Goal: Find specific page/section: Find specific page/section

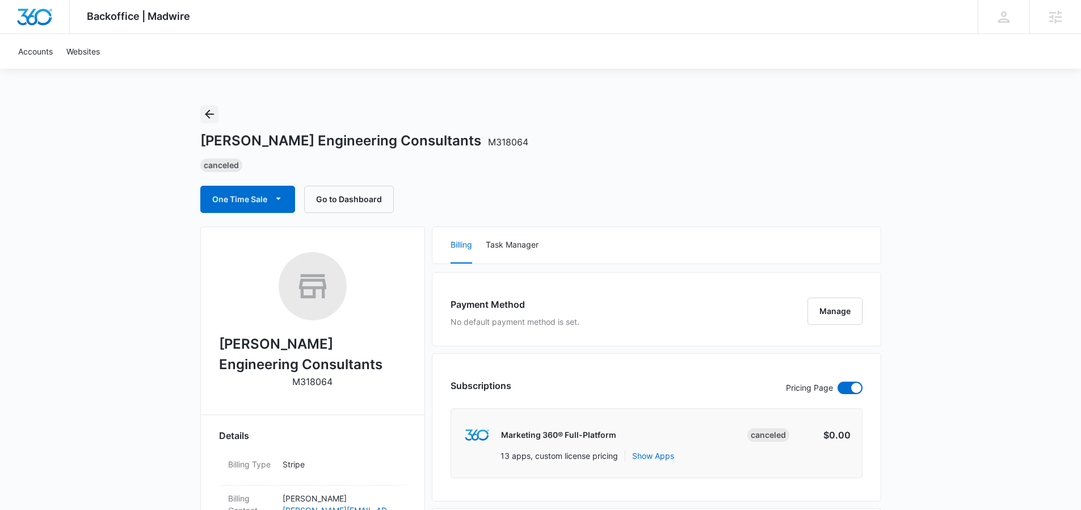
click at [204, 118] on icon "Back" at bounding box center [210, 114] width 14 height 14
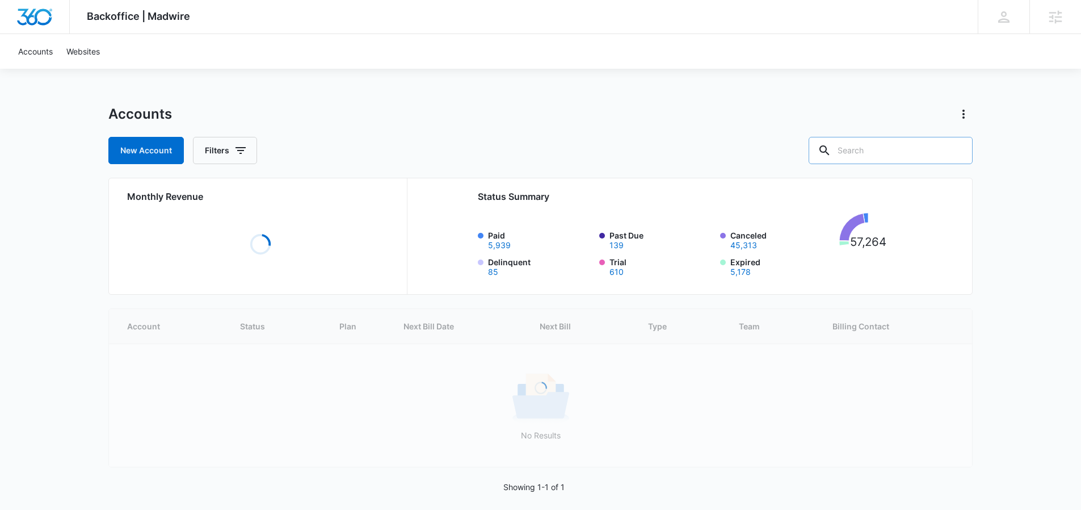
click at [900, 160] on input "text" at bounding box center [891, 150] width 164 height 27
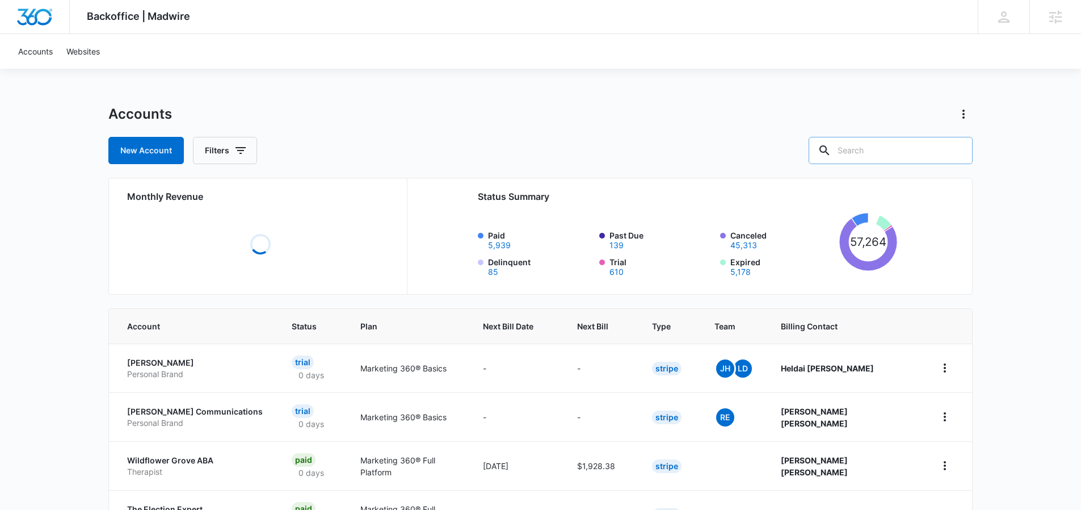
paste input "R102805"
type input "R102805"
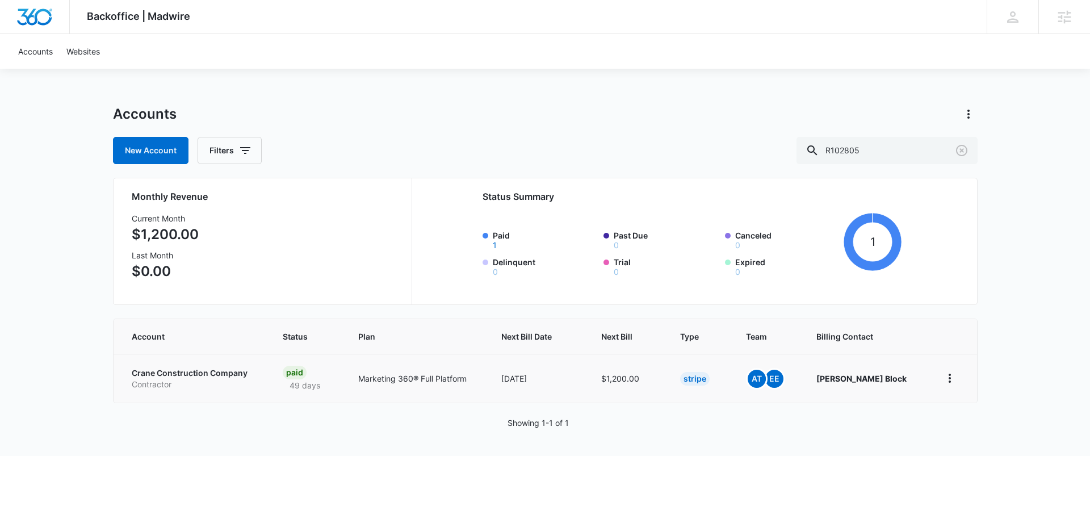
click at [221, 379] on p "Contractor" at bounding box center [194, 384] width 124 height 11
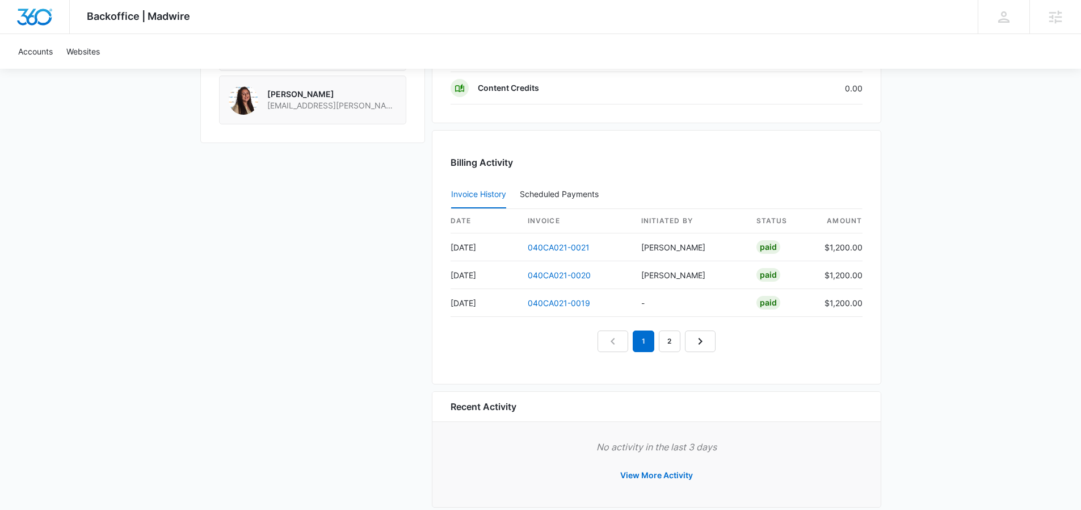
scroll to position [963, 0]
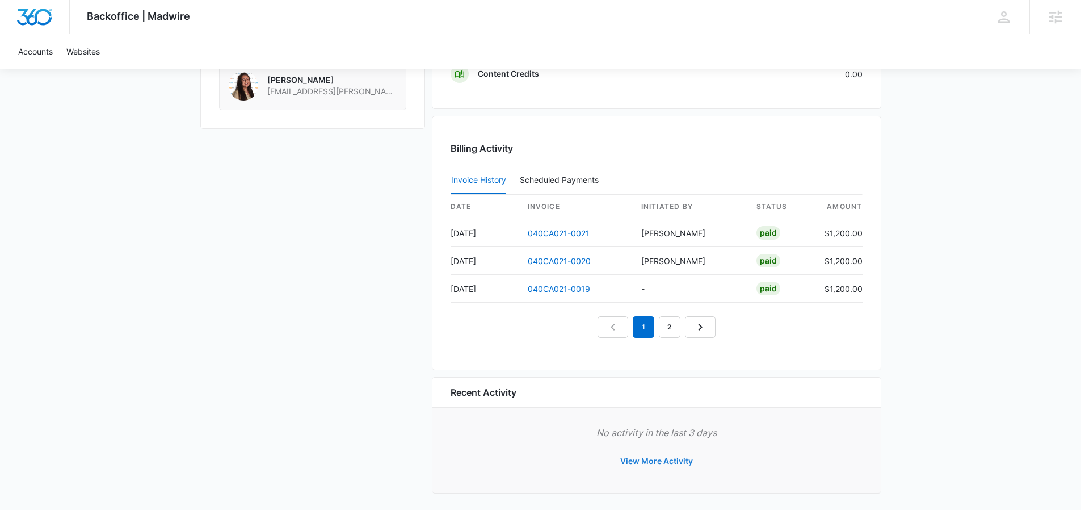
click at [644, 464] on button "View More Activity" at bounding box center [656, 460] width 95 height 27
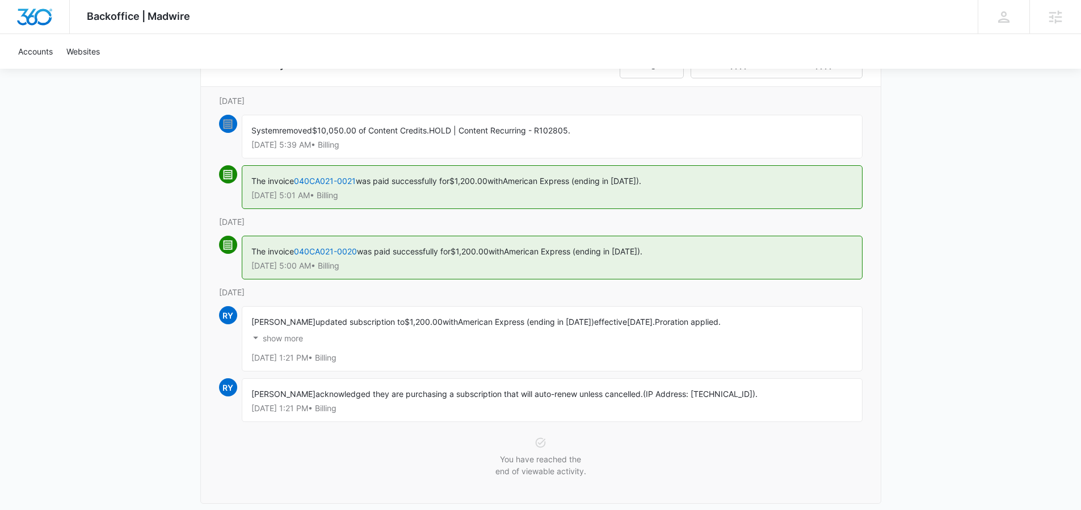
scroll to position [135, 0]
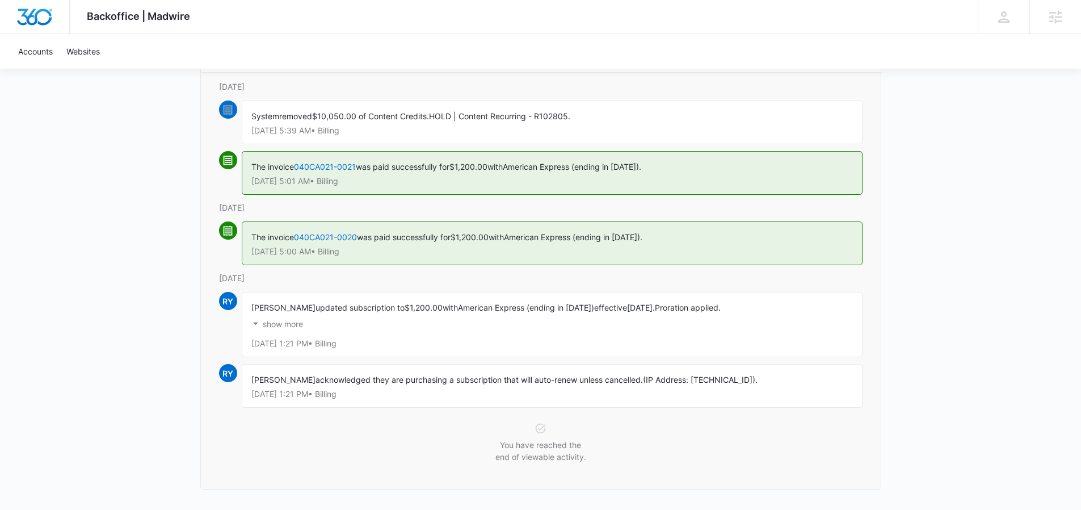
click at [287, 326] on p "show more" at bounding box center [283, 324] width 40 height 8
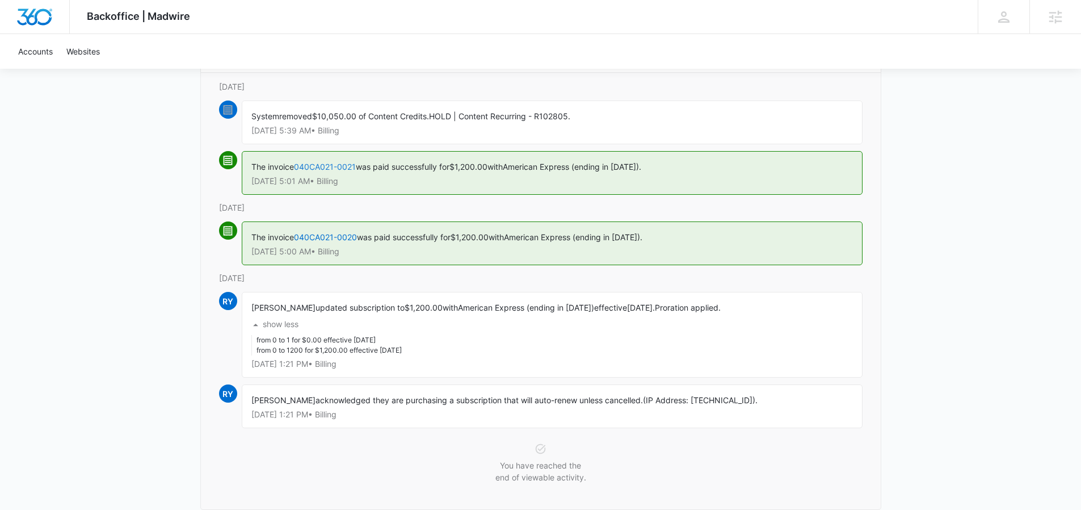
click at [337, 167] on link "040CA021-0021" at bounding box center [325, 167] width 62 height 10
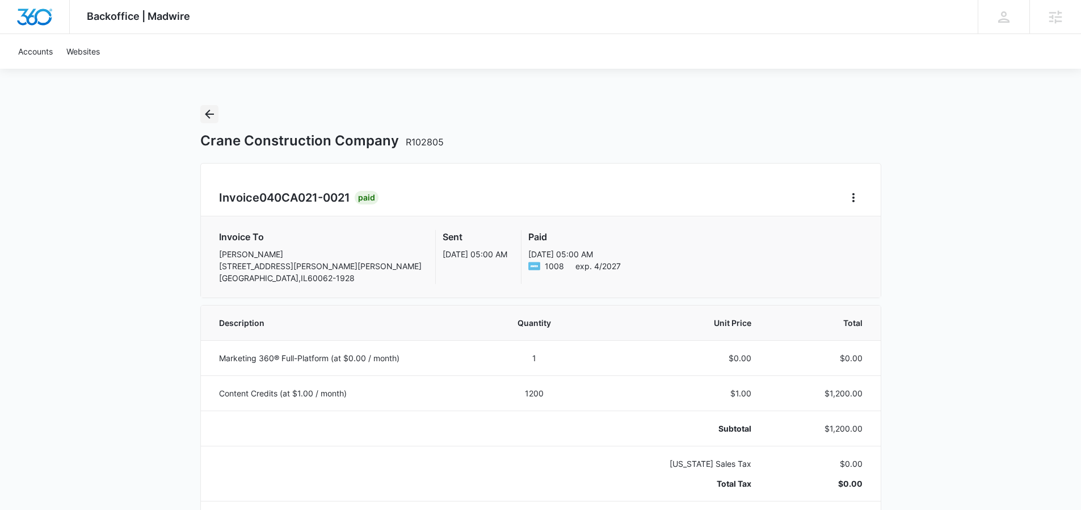
click at [212, 117] on icon "Back" at bounding box center [210, 114] width 14 height 14
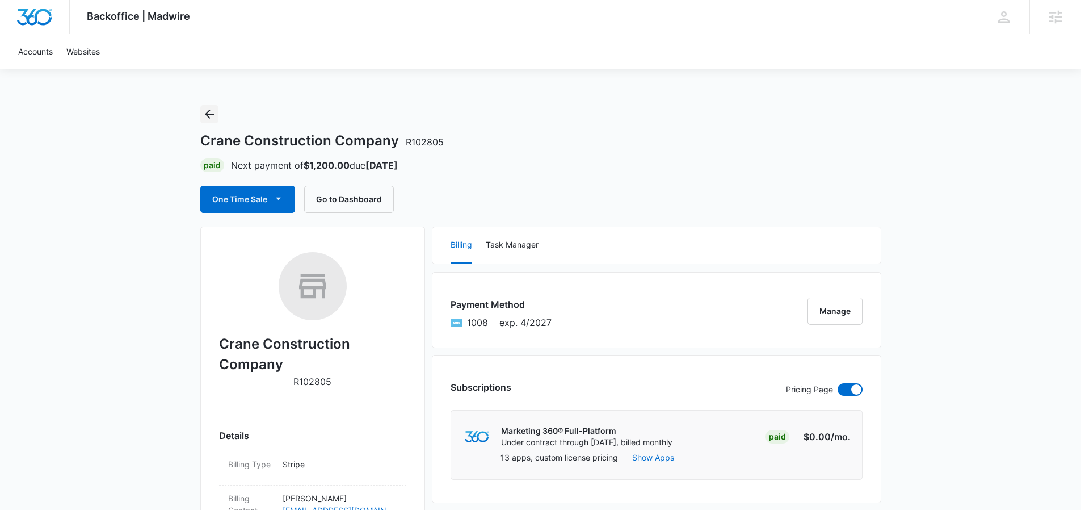
click at [210, 111] on icon "Back" at bounding box center [210, 114] width 14 height 14
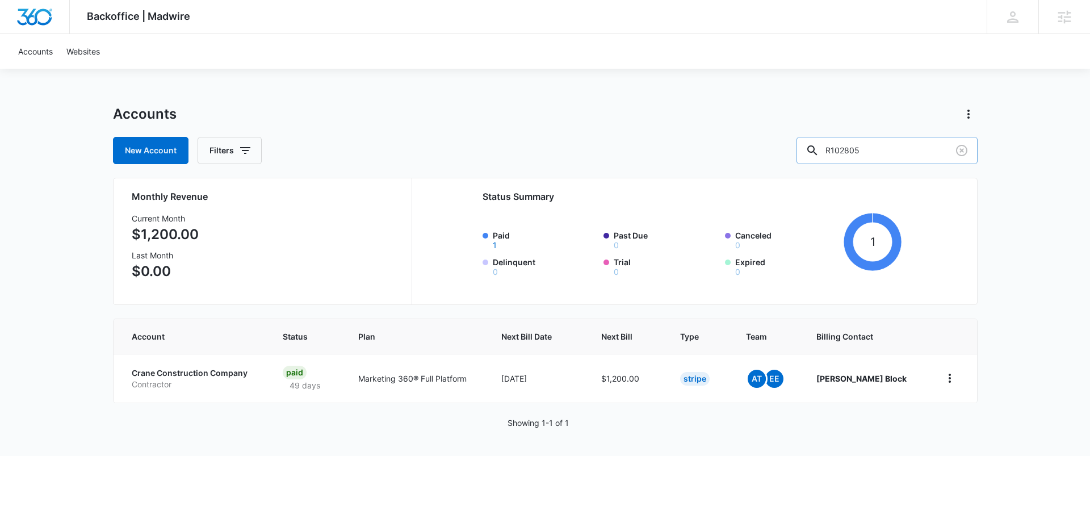
click at [916, 156] on input "R102805" at bounding box center [886, 150] width 181 height 27
paste input "M325080"
type input "M325080"
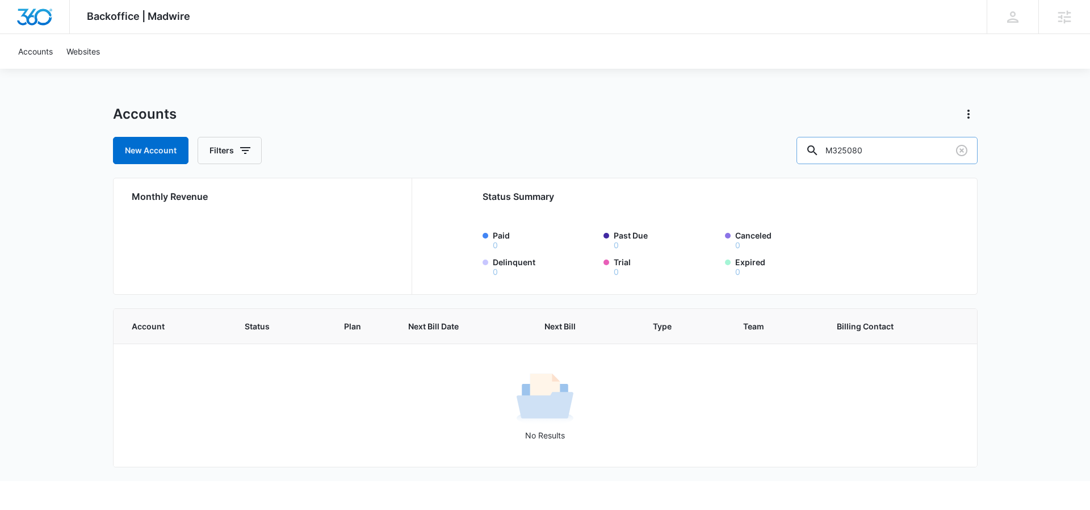
click at [857, 150] on input "M325080" at bounding box center [886, 150] width 181 height 27
click at [874, 152] on input "M325080" at bounding box center [886, 150] width 181 height 27
click at [875, 152] on input "M325080" at bounding box center [886, 150] width 181 height 27
click at [966, 154] on icon "Clear" at bounding box center [962, 151] width 14 height 14
